Goal: Navigation & Orientation: Go to known website

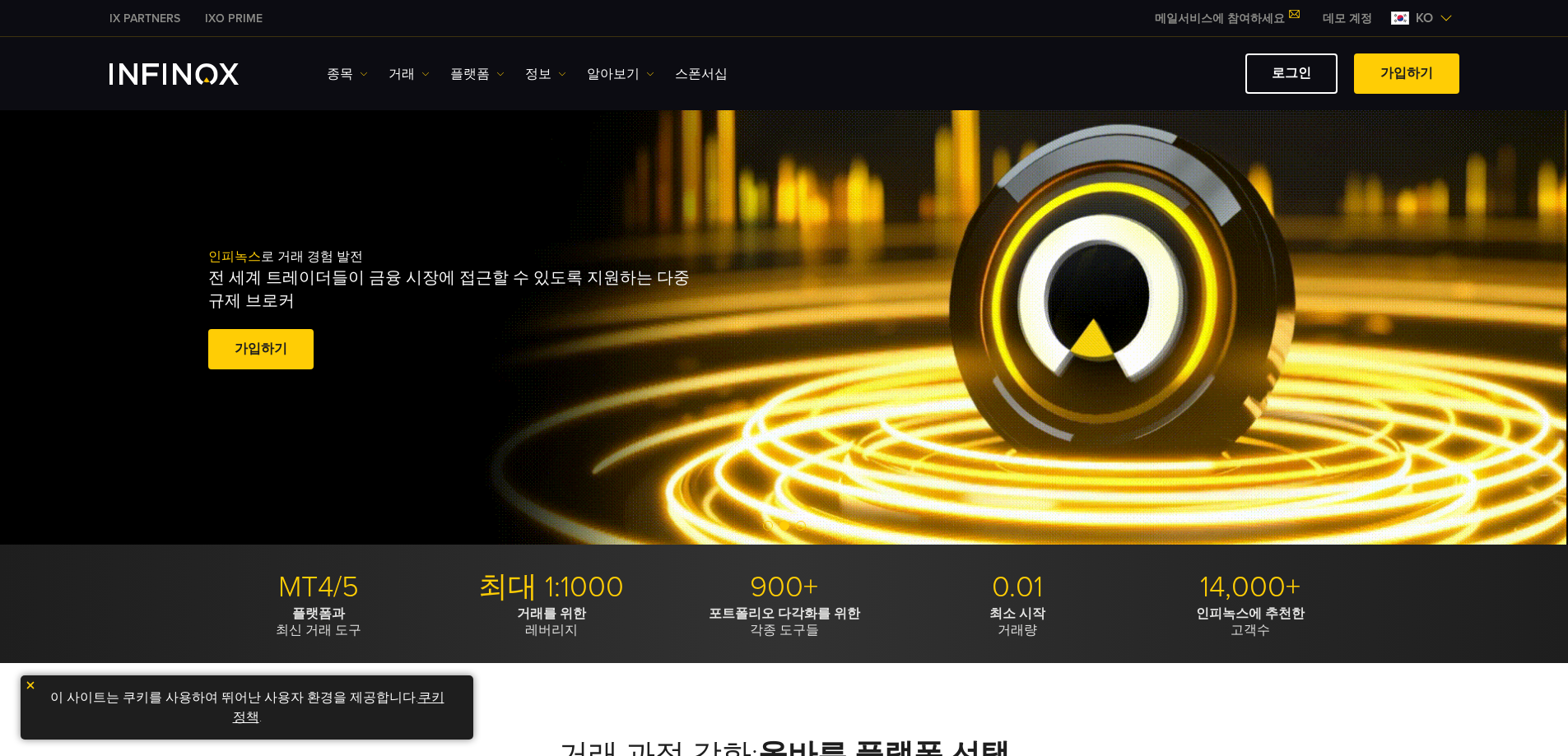
click at [168, 21] on link "IX PARTNERS" at bounding box center [144, 18] width 95 height 17
